Goal: Obtain resource: Download file/media

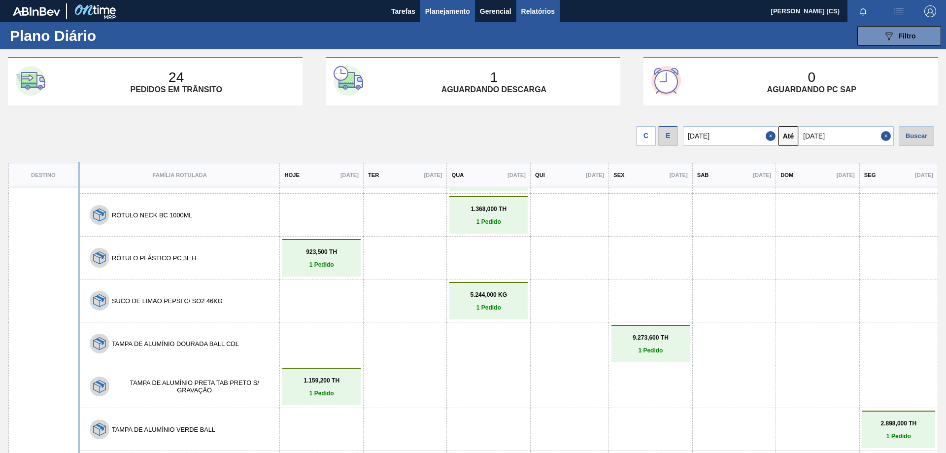
click at [531, 7] on span "Relatórios" at bounding box center [537, 11] width 33 height 12
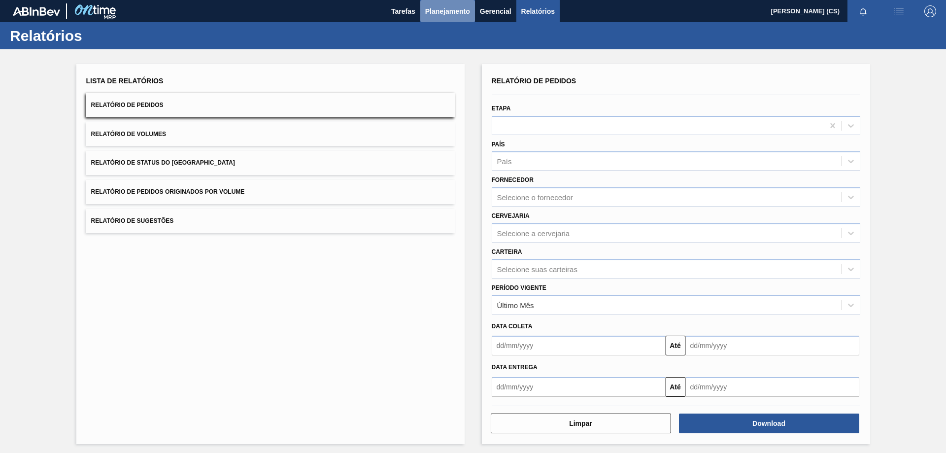
click at [449, 9] on span "Planejamento" at bounding box center [447, 11] width 45 height 12
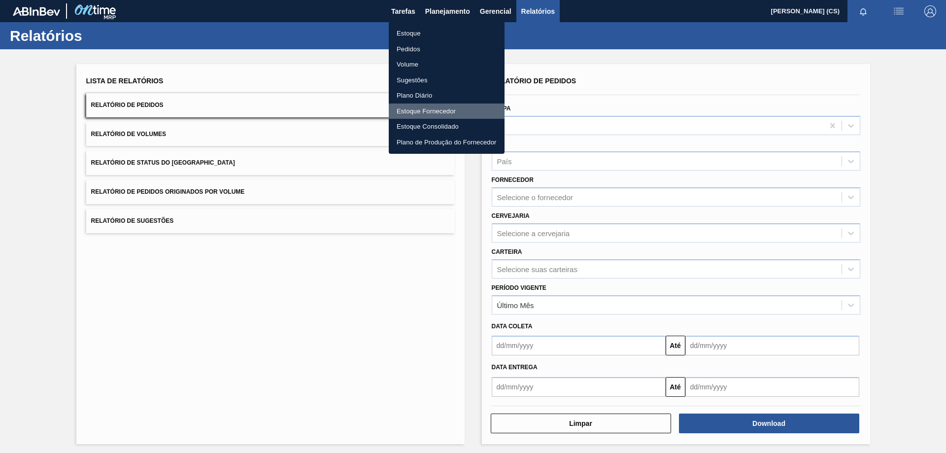
click at [417, 111] on li "Estoque Fornecedor" at bounding box center [447, 111] width 116 height 16
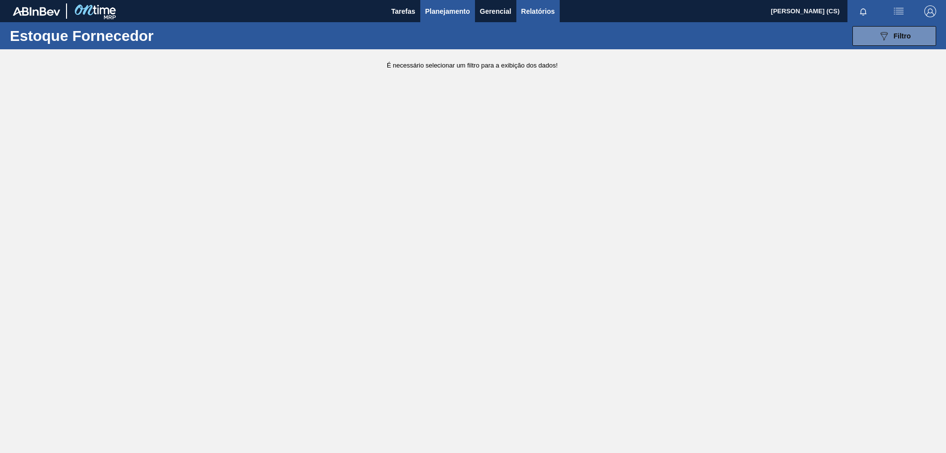
click at [544, 12] on span "Relatórios" at bounding box center [537, 11] width 33 height 12
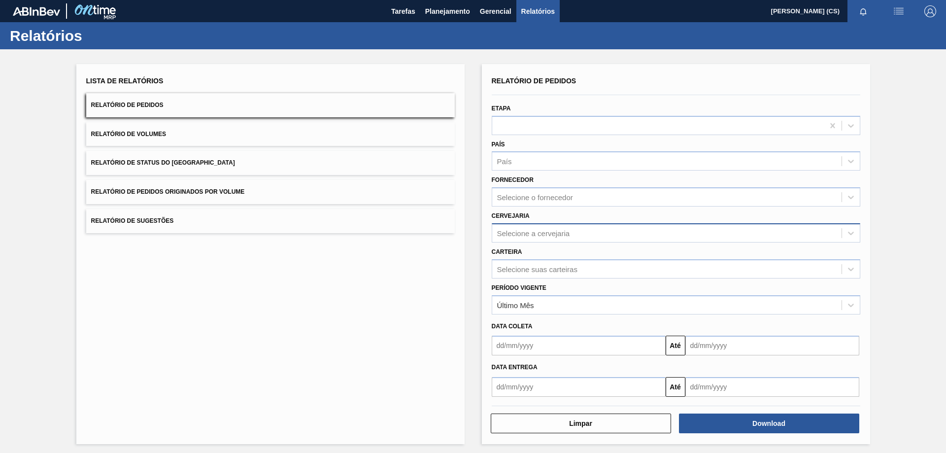
click at [544, 232] on div "Selecione a cervejaria" at bounding box center [533, 232] width 73 height 8
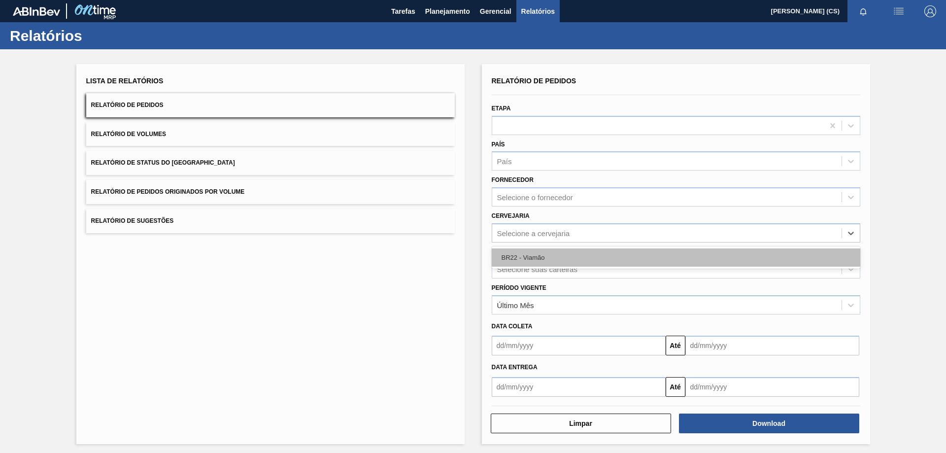
click at [514, 258] on div "BR22 - Viamão" at bounding box center [675, 257] width 368 height 18
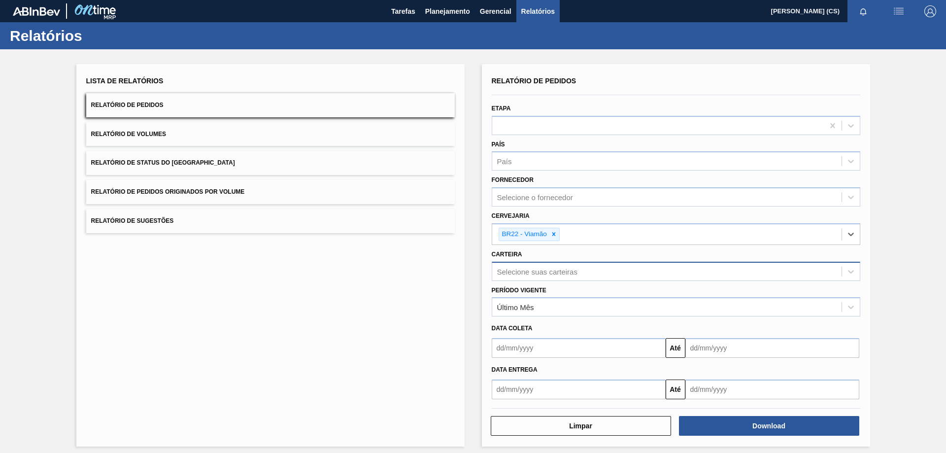
click at [540, 277] on div "Selecione suas carteiras" at bounding box center [666, 271] width 349 height 14
click at [529, 272] on div "Selecione suas carteiras" at bounding box center [537, 271] width 80 height 8
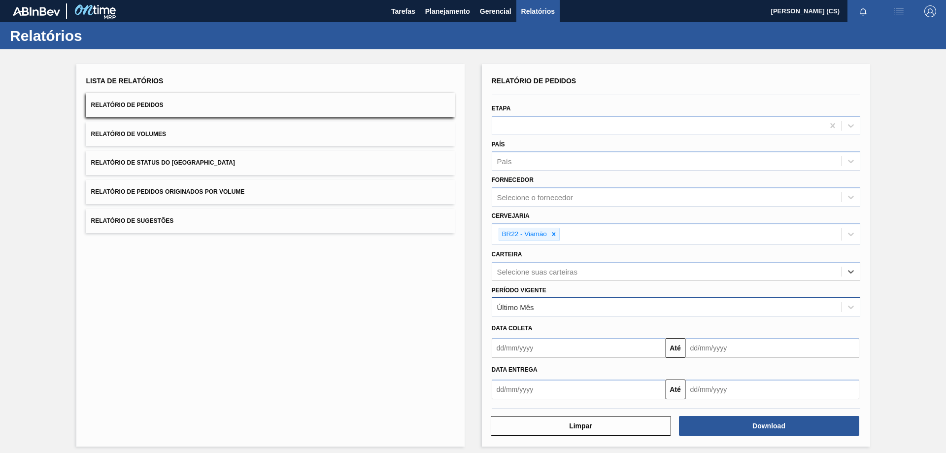
click at [522, 304] on div "Último Mês" at bounding box center [515, 307] width 37 height 8
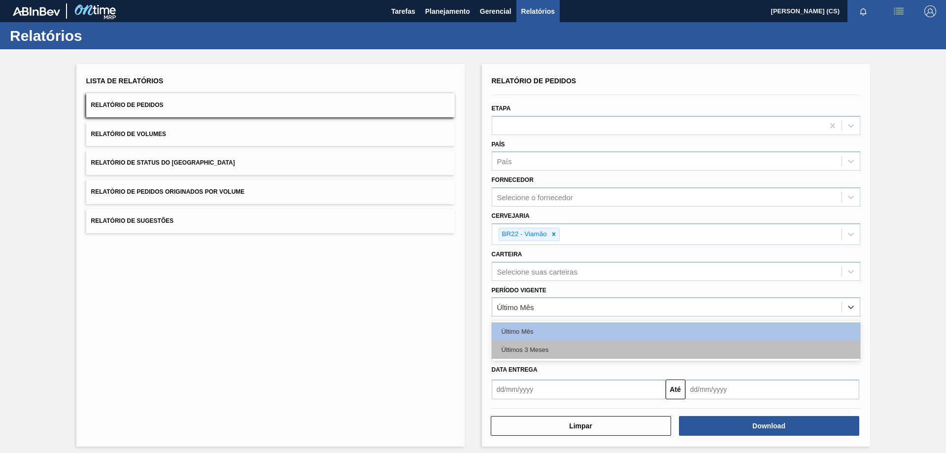
click at [526, 350] on div "Últimos 3 Meses" at bounding box center [675, 349] width 368 height 18
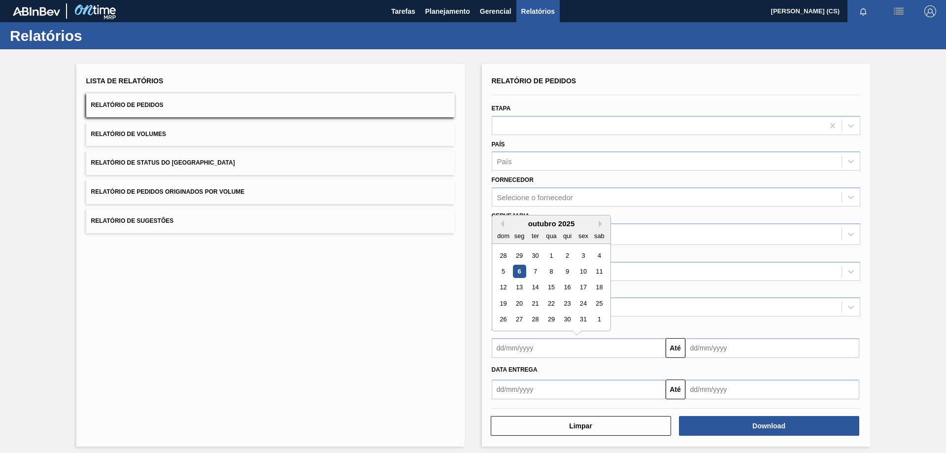
click at [528, 349] on input "text" at bounding box center [578, 348] width 174 height 20
click at [522, 386] on input "text" at bounding box center [578, 389] width 174 height 20
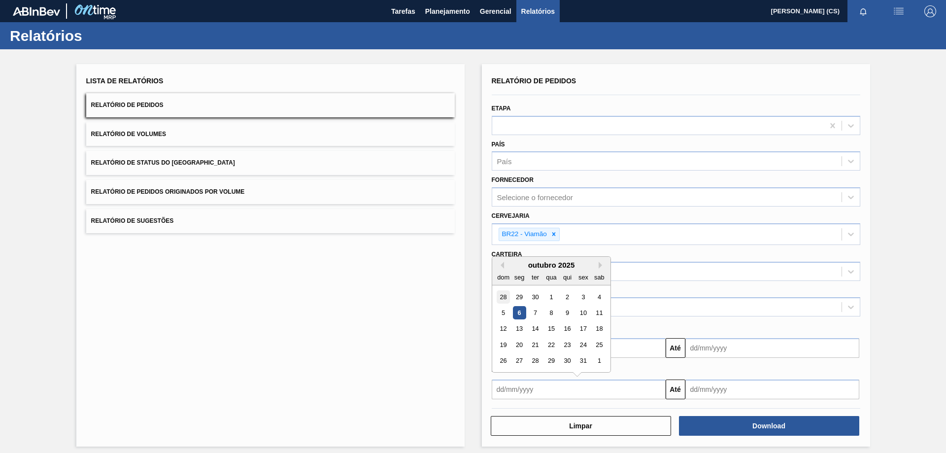
click at [502, 294] on div "28" at bounding box center [502, 296] width 13 height 13
type input "[DATE]"
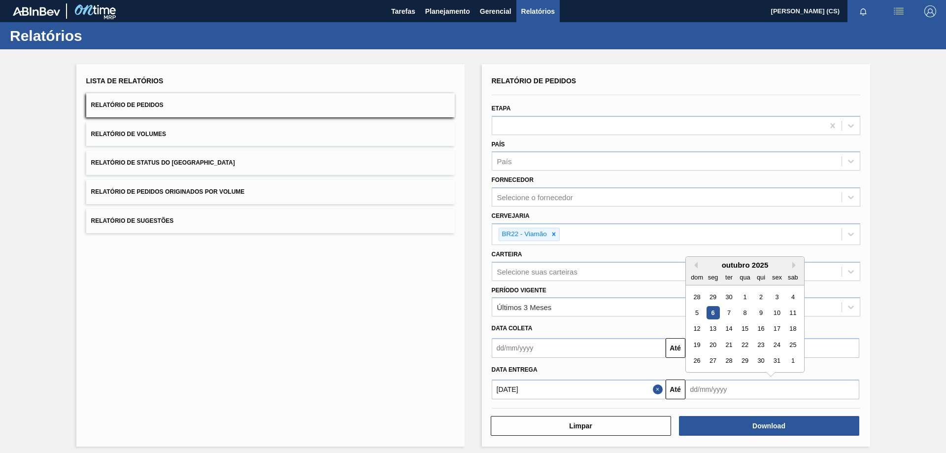
click at [757, 395] on input "text" at bounding box center [772, 389] width 174 height 20
click at [773, 362] on div "31" at bounding box center [776, 360] width 13 height 13
type input "[DATE]"
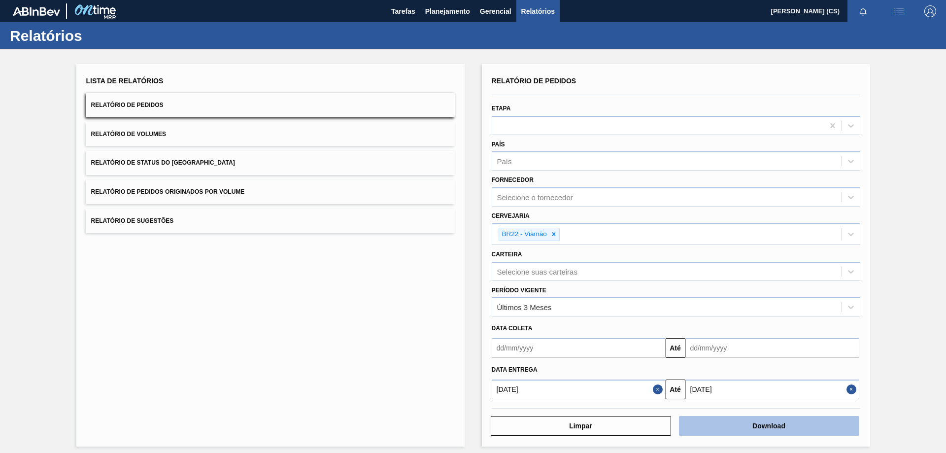
click at [729, 421] on button "Download" at bounding box center [769, 426] width 180 height 20
